Goal: Task Accomplishment & Management: Manage account settings

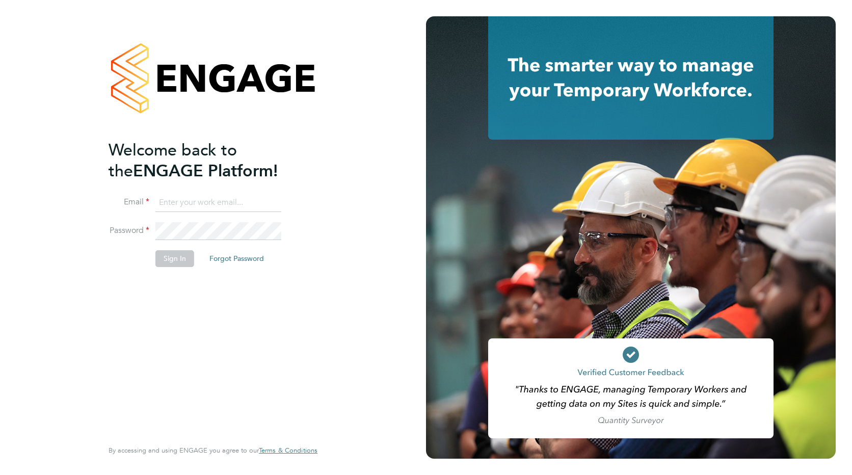
click at [209, 203] on input at bounding box center [218, 203] width 126 height 18
paste input "[EMAIL_ADDRESS][PERSON_NAME][DOMAIN_NAME]"
type input "[EMAIL_ADDRESS][PERSON_NAME][DOMAIN_NAME]"
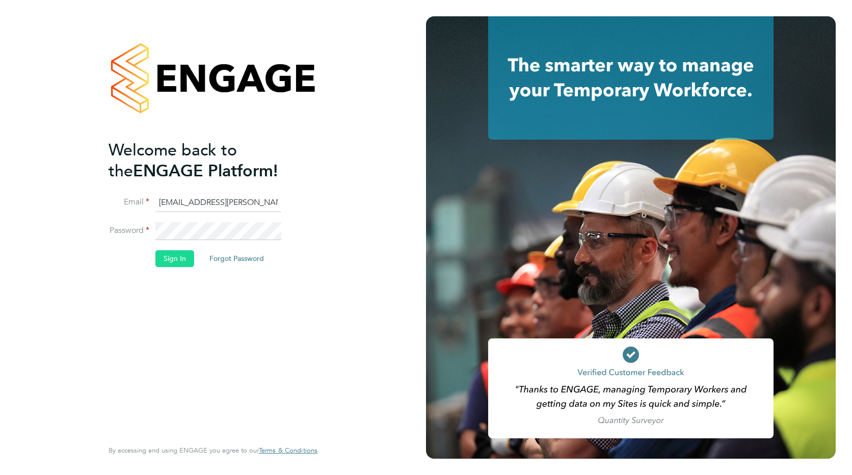
click at [181, 259] on button "Sign In" at bounding box center [174, 258] width 39 height 16
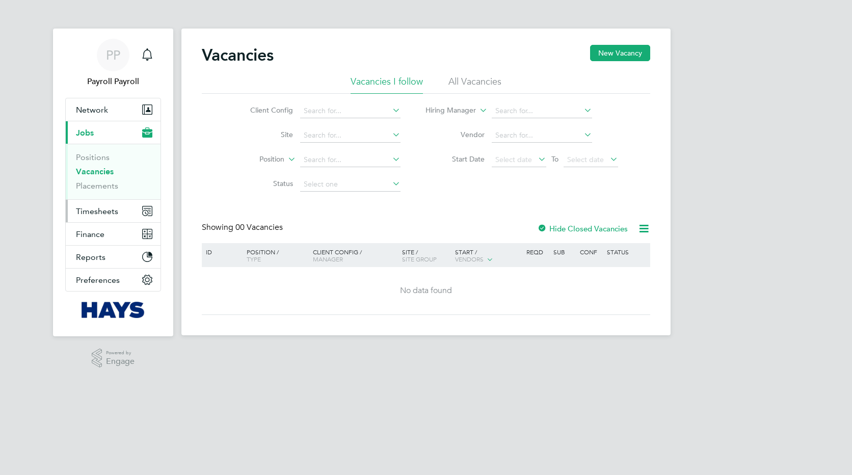
click at [94, 208] on span "Timesheets" at bounding box center [97, 211] width 42 height 10
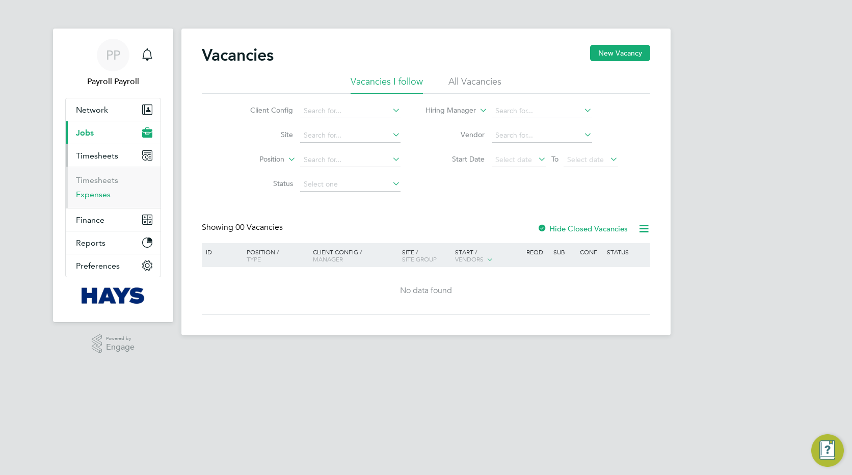
click at [95, 197] on link "Expenses" at bounding box center [93, 195] width 35 height 10
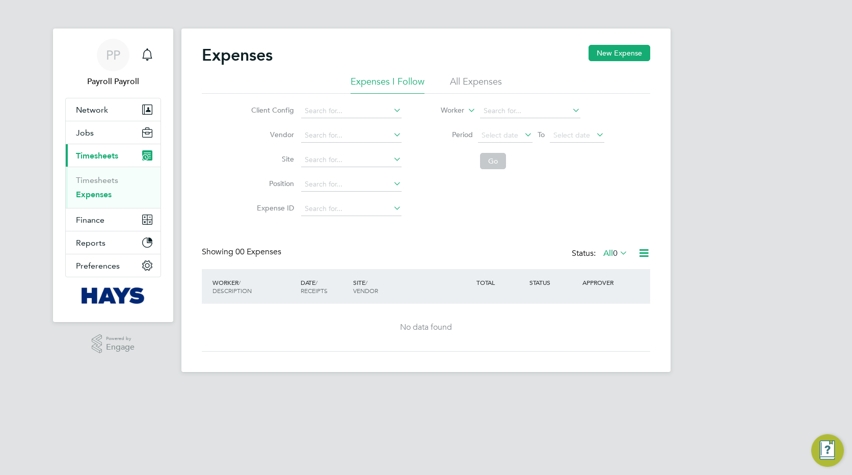
click at [460, 80] on li "All Expenses" at bounding box center [476, 84] width 52 height 18
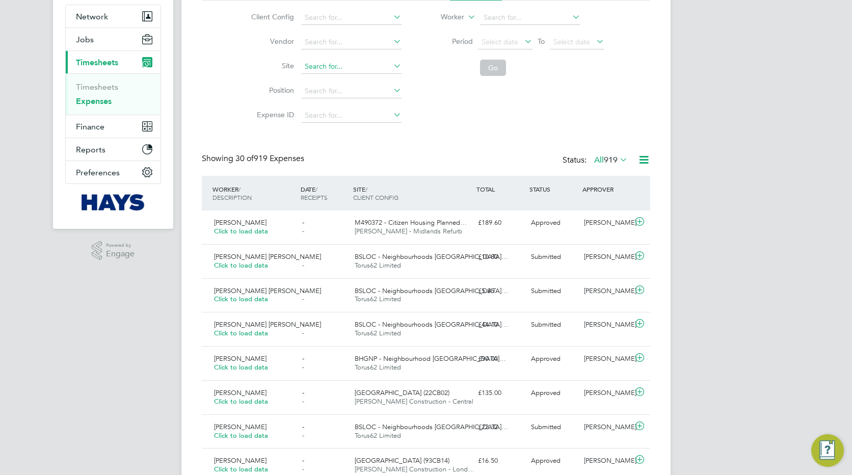
scroll to position [102, 0]
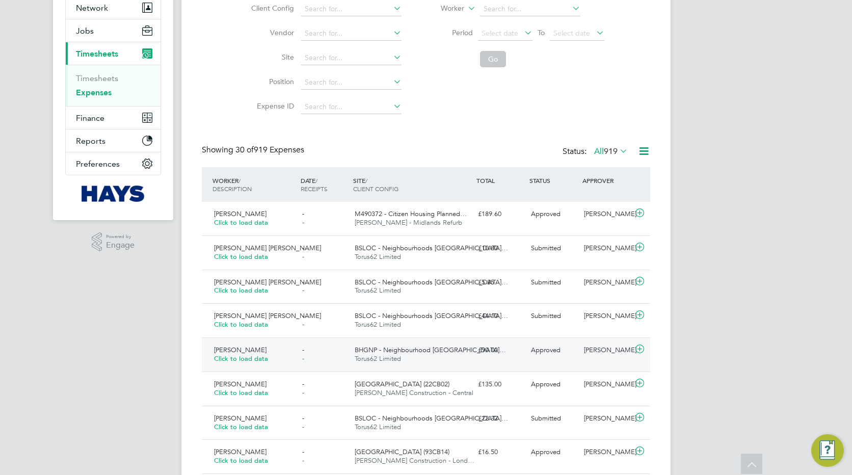
click at [245, 351] on span "Deborah Crehan" at bounding box center [240, 350] width 53 height 9
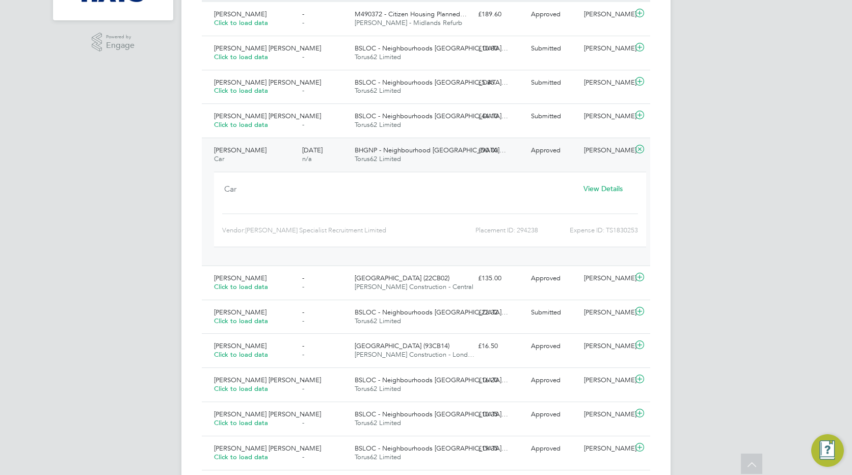
scroll to position [306, 0]
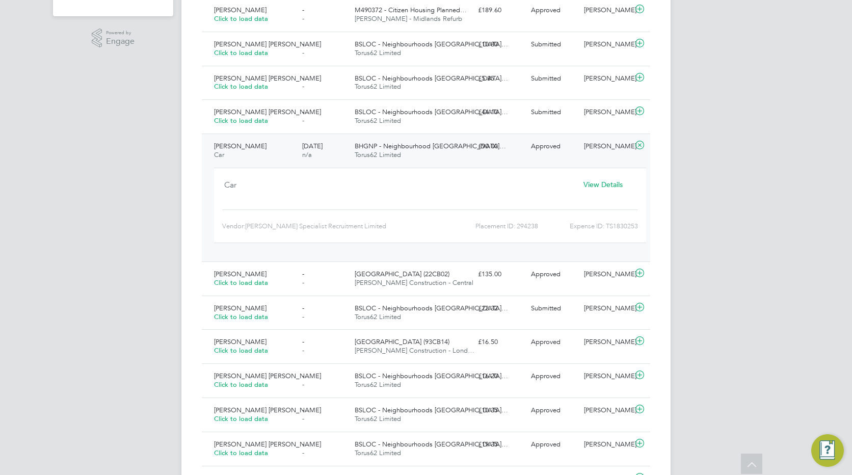
click at [605, 186] on span "View Details" at bounding box center [603, 184] width 39 height 9
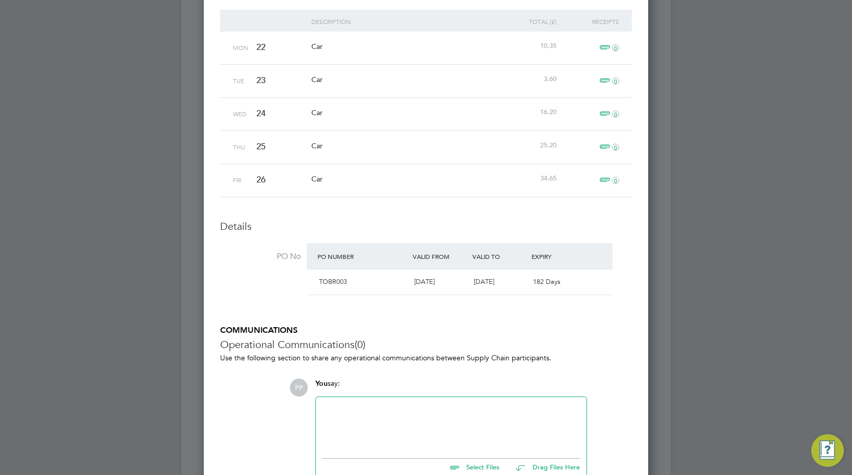
scroll to position [459, 0]
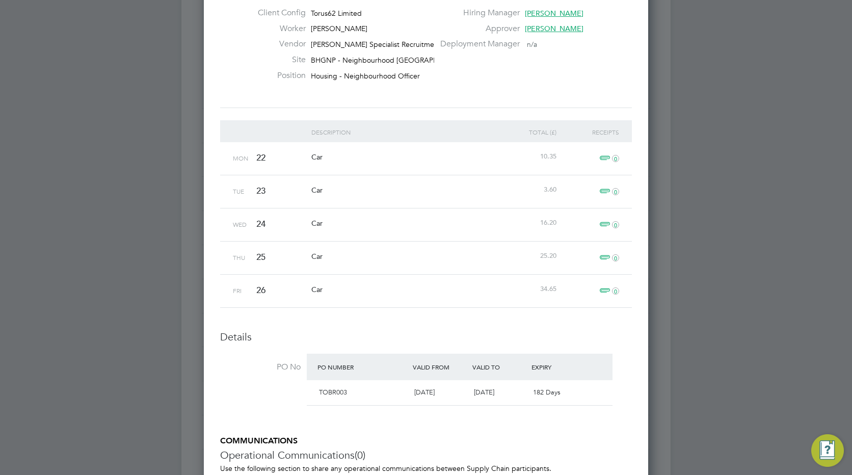
click at [607, 290] on span "0" at bounding box center [608, 291] width 22 height 12
click at [601, 258] on span "0" at bounding box center [608, 258] width 22 height 12
click at [607, 224] on span "0" at bounding box center [608, 225] width 22 height 12
click at [603, 191] on span "0" at bounding box center [608, 192] width 22 height 12
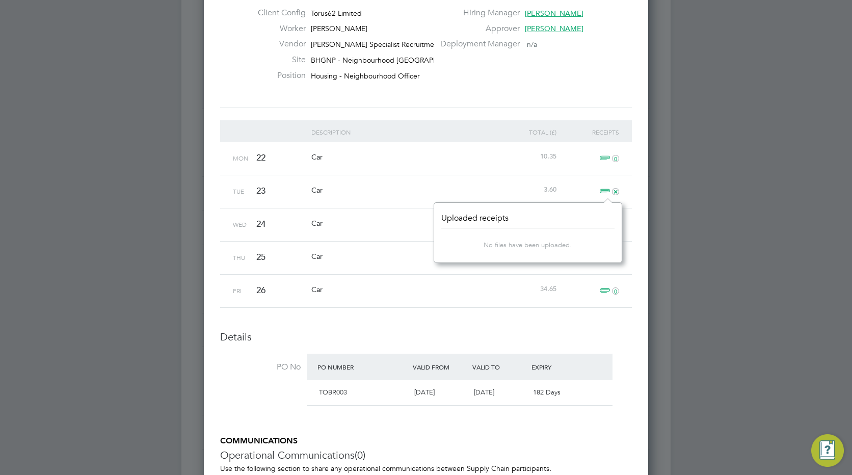
click at [603, 163] on span "0" at bounding box center [608, 158] width 22 height 12
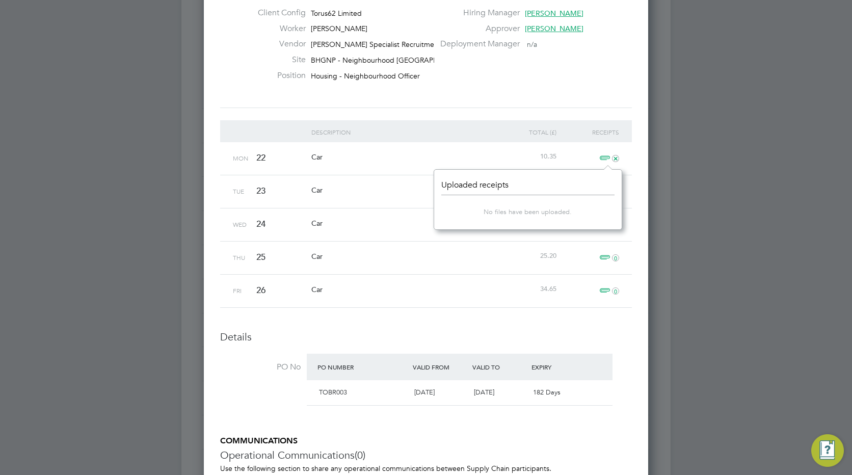
click at [284, 178] on div "23" at bounding box center [281, 191] width 55 height 32
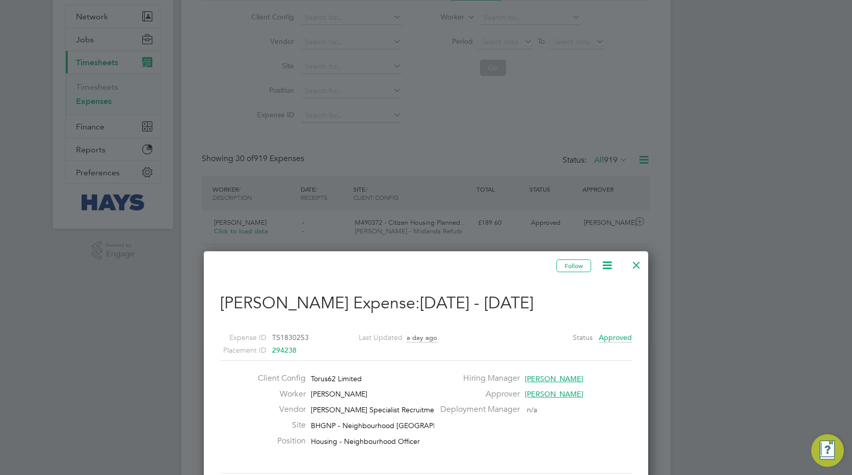
click at [643, 265] on div at bounding box center [637, 262] width 18 height 18
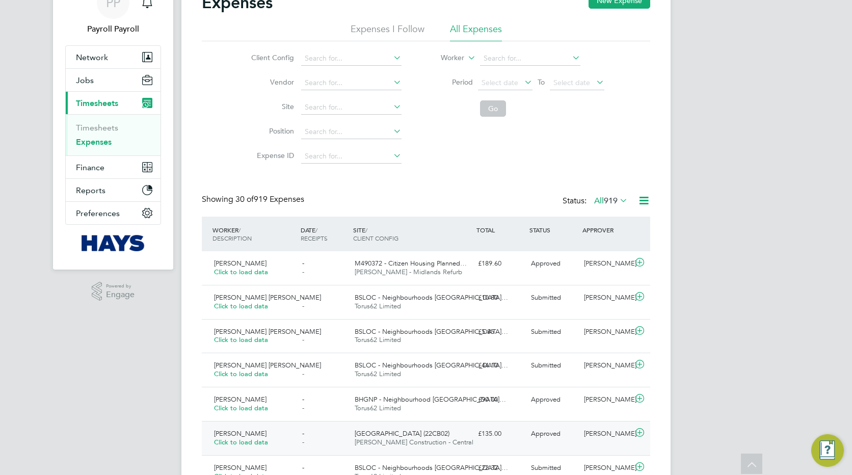
scroll to position [51, 0]
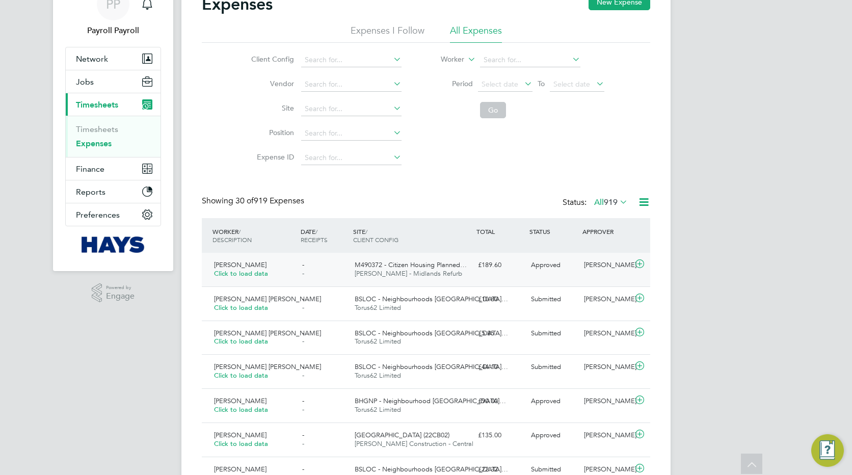
click at [225, 263] on span "Rebecca Roche" at bounding box center [240, 265] width 53 height 9
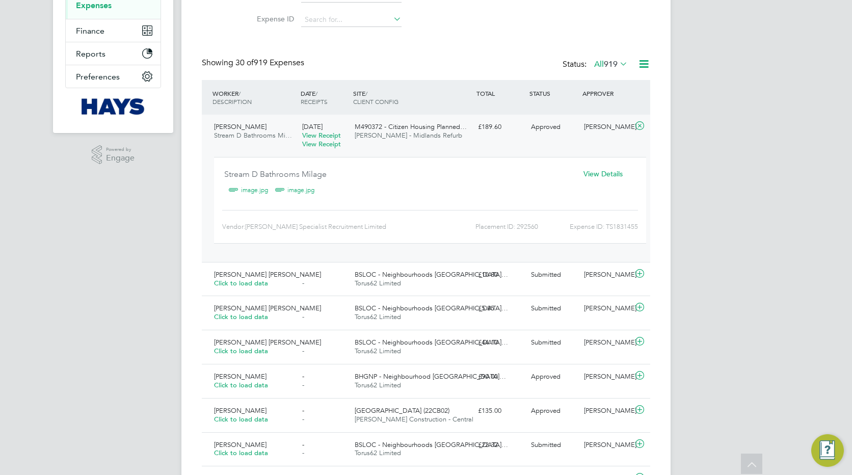
scroll to position [204, 0]
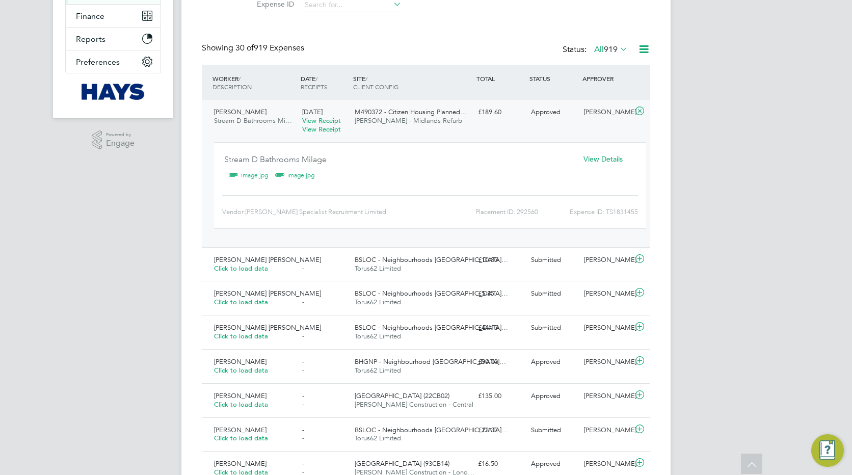
click at [603, 159] on span "View Details" at bounding box center [603, 158] width 39 height 9
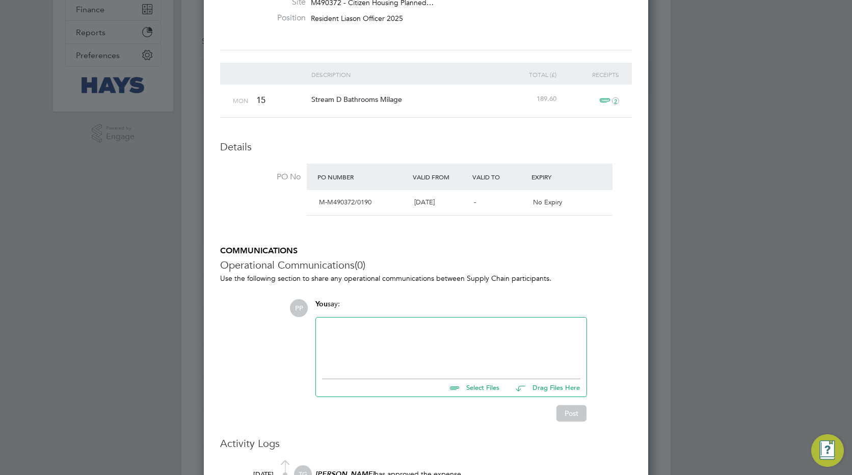
scroll to position [204, 0]
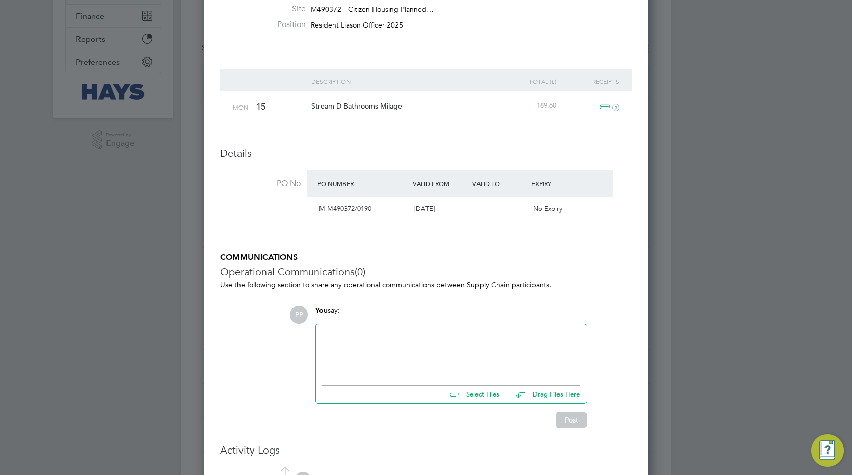
click at [604, 105] on span "2" at bounding box center [608, 107] width 22 height 12
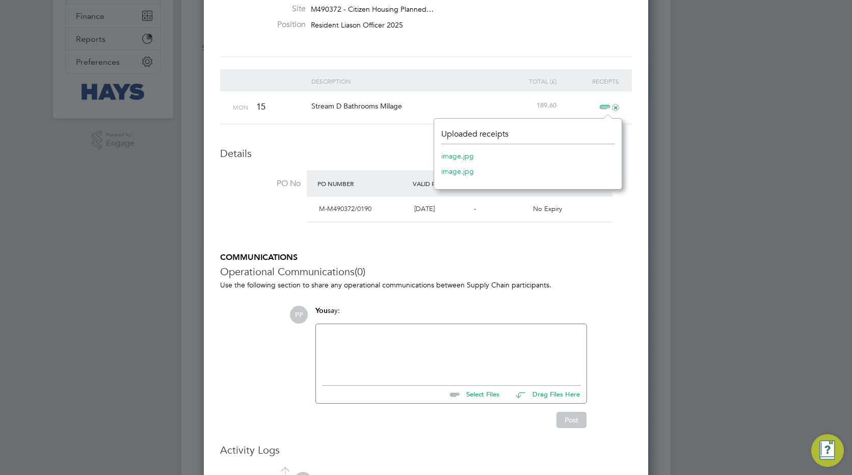
click at [451, 172] on link "image.jpg" at bounding box center [458, 171] width 33 height 15
click at [501, 235] on div "Follow Rebecca Roche's Expense: 13 Sep - 19 Sep 2025 Expense ID TS1831455 Place…" at bounding box center [426, 227] width 412 height 771
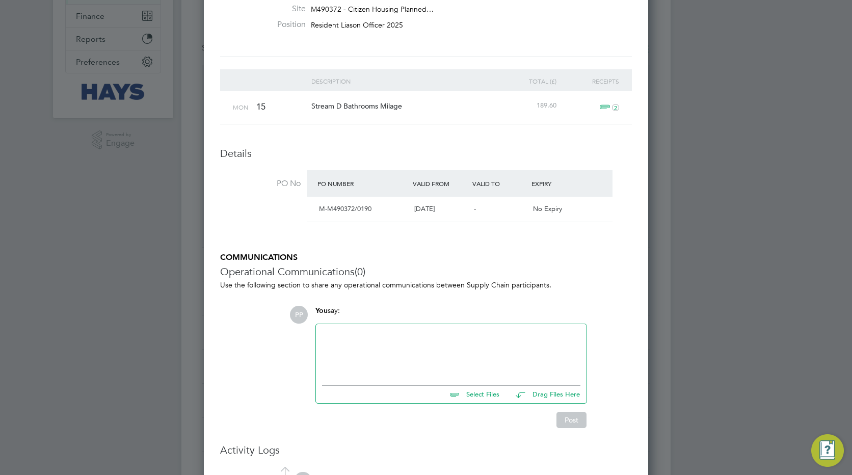
click at [606, 107] on span "2" at bounding box center [608, 107] width 22 height 12
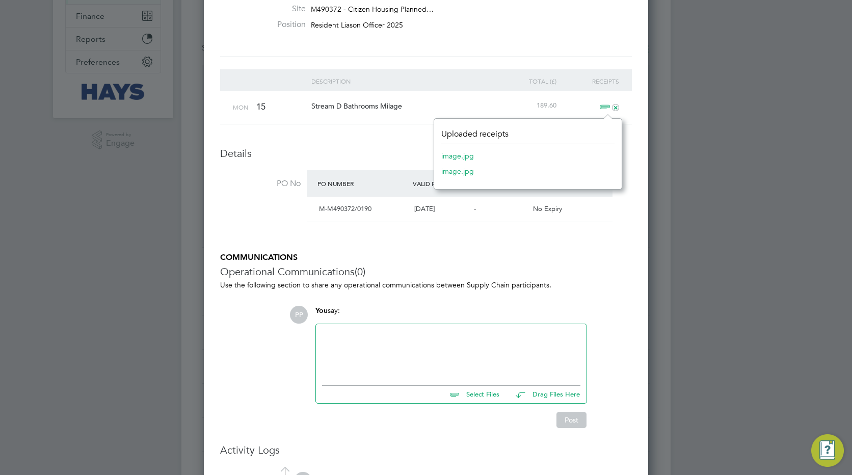
click at [452, 154] on link "image.jpg" at bounding box center [458, 155] width 33 height 15
click at [547, 240] on div "Follow Rebecca Roche's Expense: 13 Sep - 19 Sep 2025 Expense ID TS1831455 Place…" at bounding box center [426, 227] width 412 height 771
